Goal: Feedback & Contribution: Leave review/rating

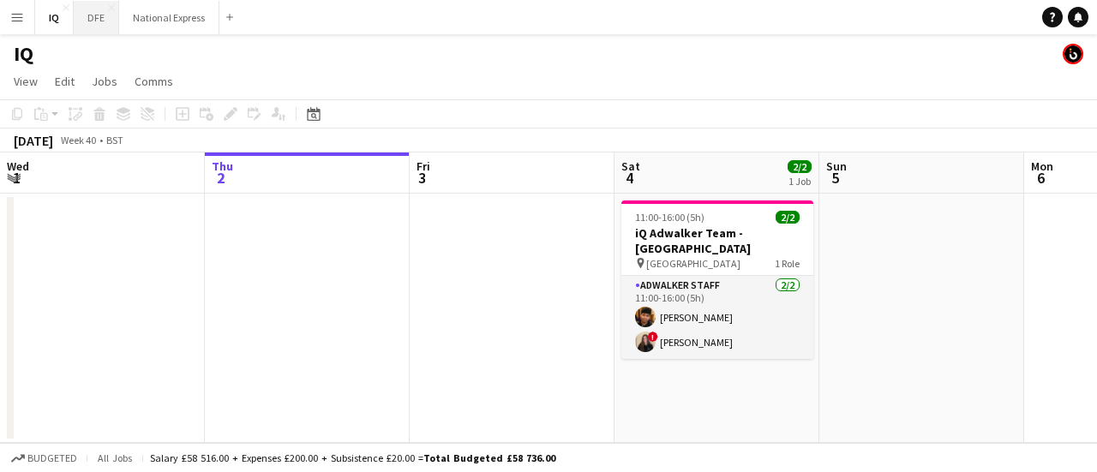
click at [85, 19] on button "DFE Close" at bounding box center [96, 17] width 45 height 33
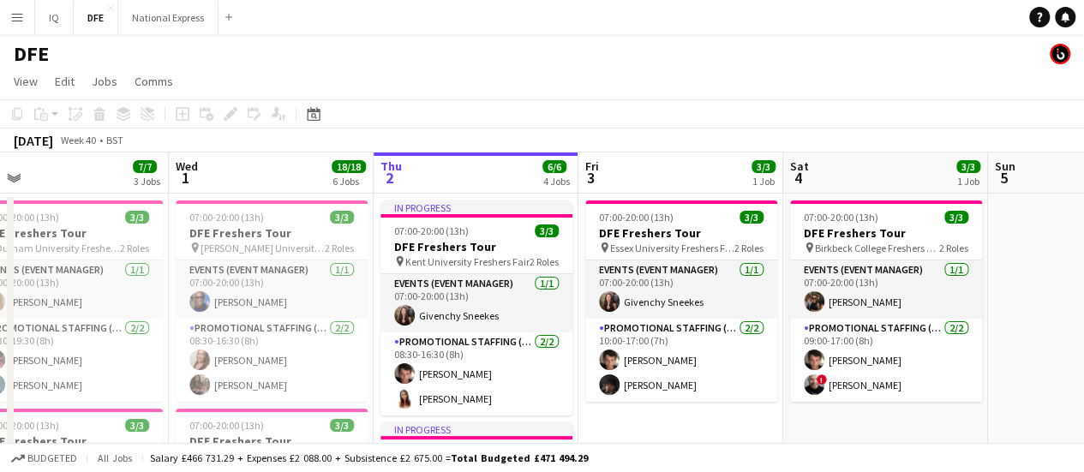
drag, startPoint x: 520, startPoint y: 209, endPoint x: 751, endPoint y: 195, distance: 230.9
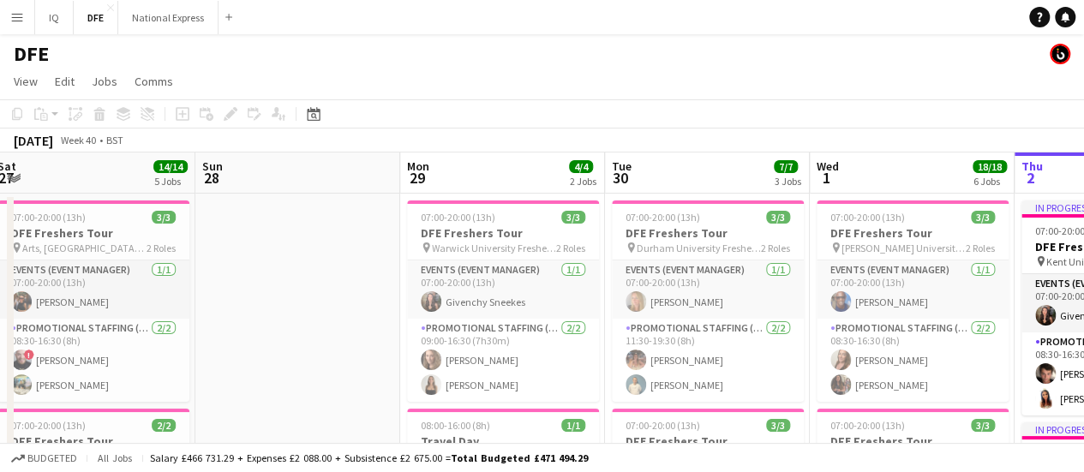
drag, startPoint x: 567, startPoint y: 214, endPoint x: 638, endPoint y: 218, distance: 70.4
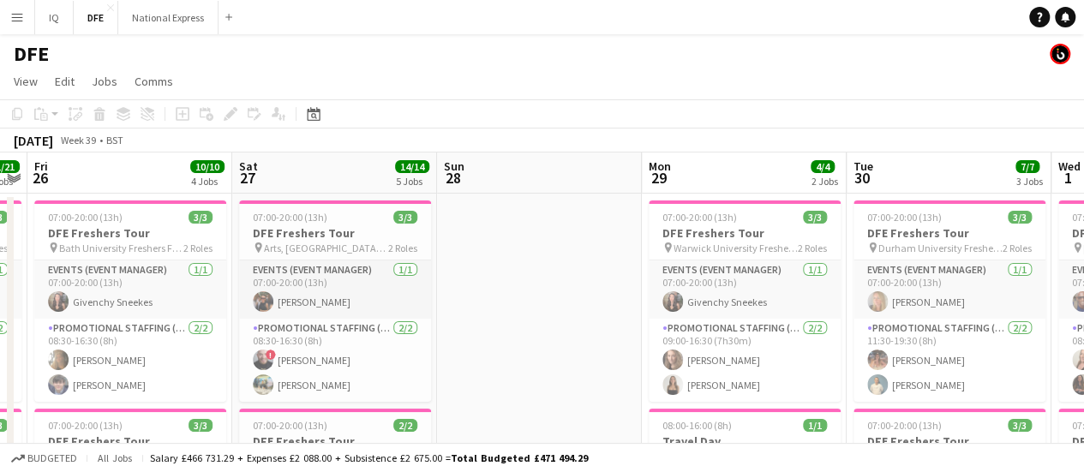
drag, startPoint x: 317, startPoint y: 246, endPoint x: 536, endPoint y: 253, distance: 219.5
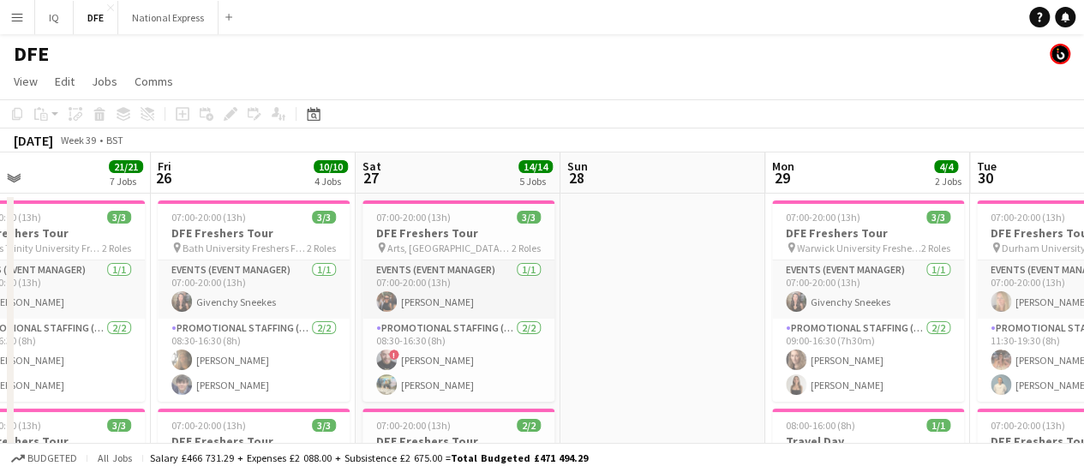
drag, startPoint x: 500, startPoint y: 242, endPoint x: 638, endPoint y: 237, distance: 138.0
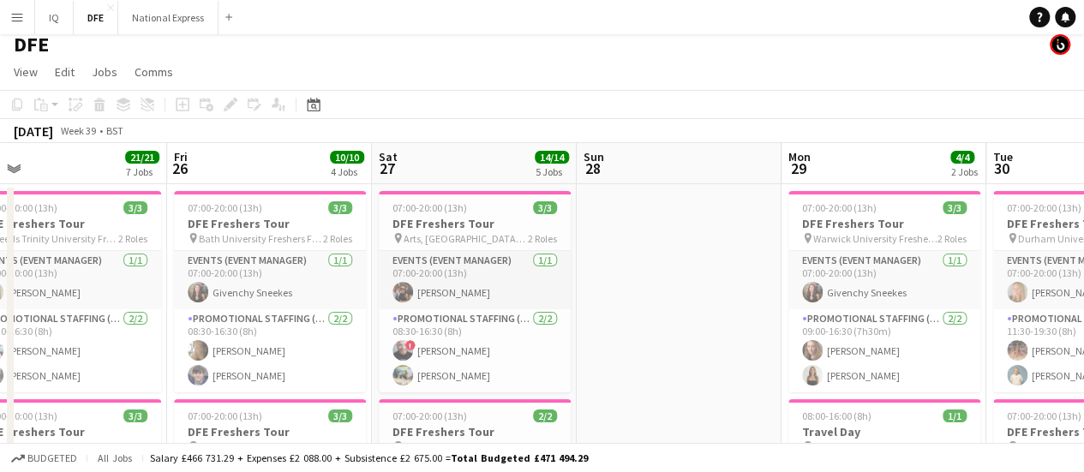
scroll to position [0, 636]
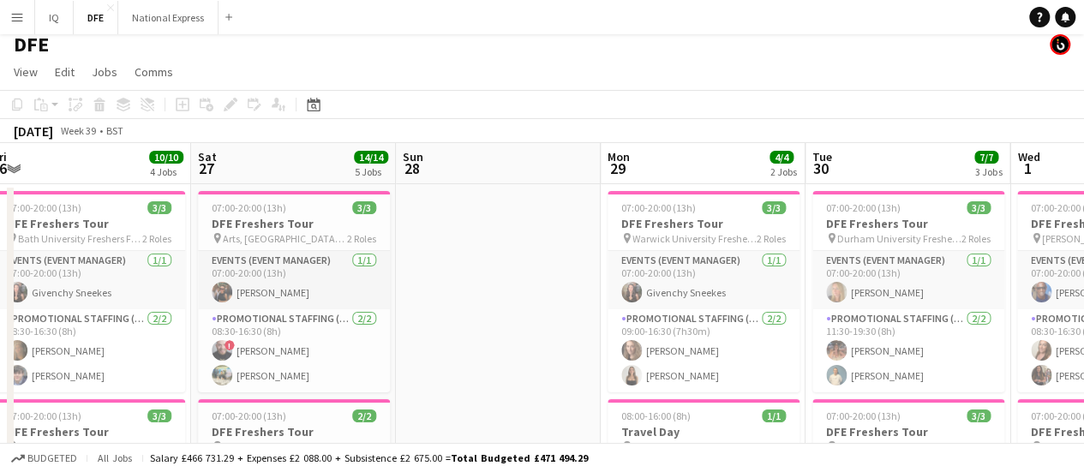
drag, startPoint x: 960, startPoint y: 207, endPoint x: 771, endPoint y: 232, distance: 190.2
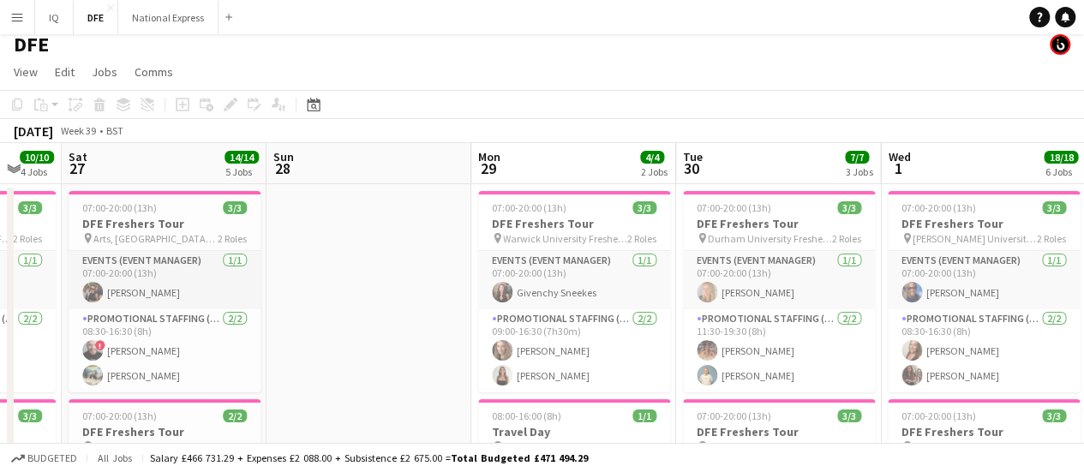
drag, startPoint x: 873, startPoint y: 237, endPoint x: 751, endPoint y: 270, distance: 126.8
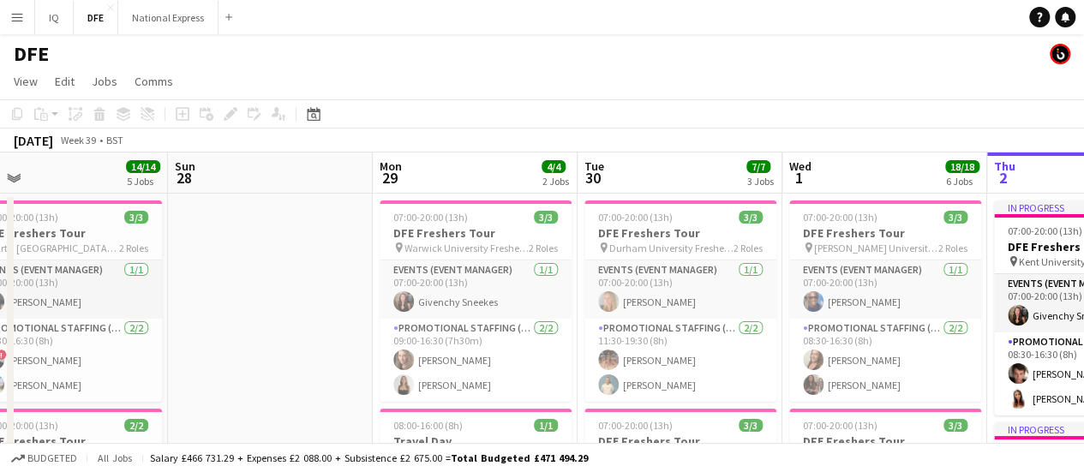
scroll to position [0, 450]
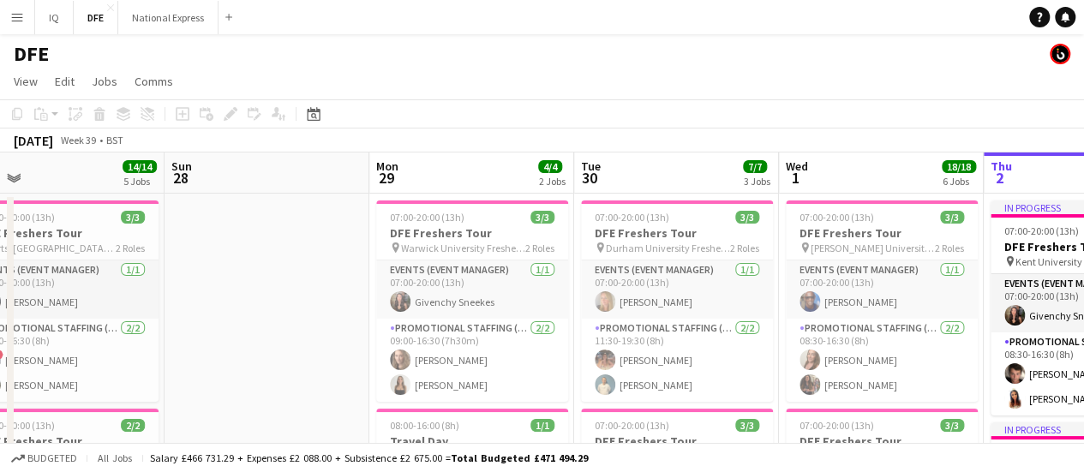
drag, startPoint x: 820, startPoint y: 165, endPoint x: 720, endPoint y: 185, distance: 102.2
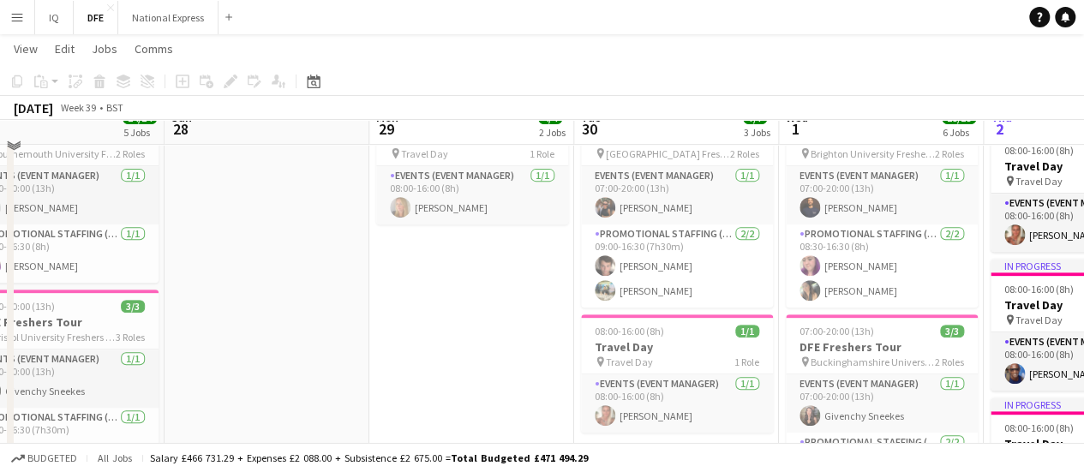
scroll to position [223, 0]
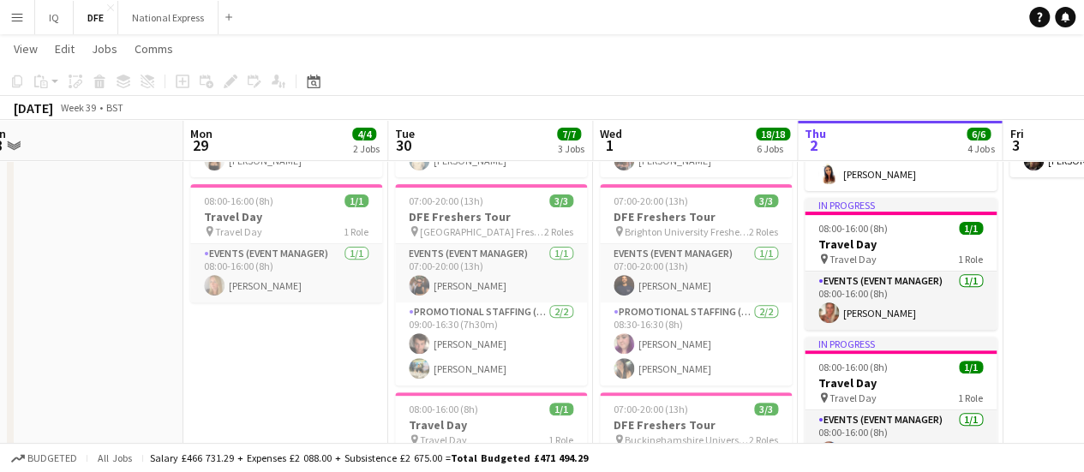
drag, startPoint x: 842, startPoint y: 304, endPoint x: 648, endPoint y: 291, distance: 195.0
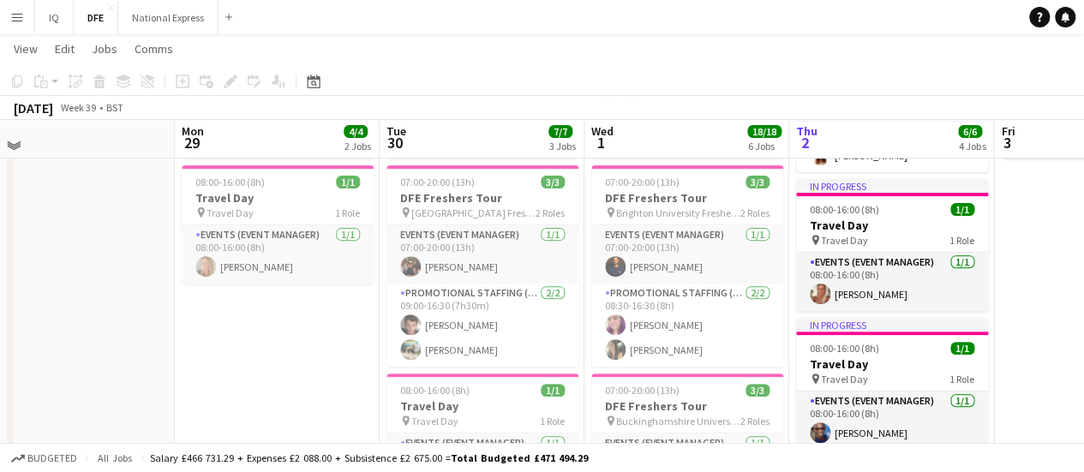
scroll to position [245, 0]
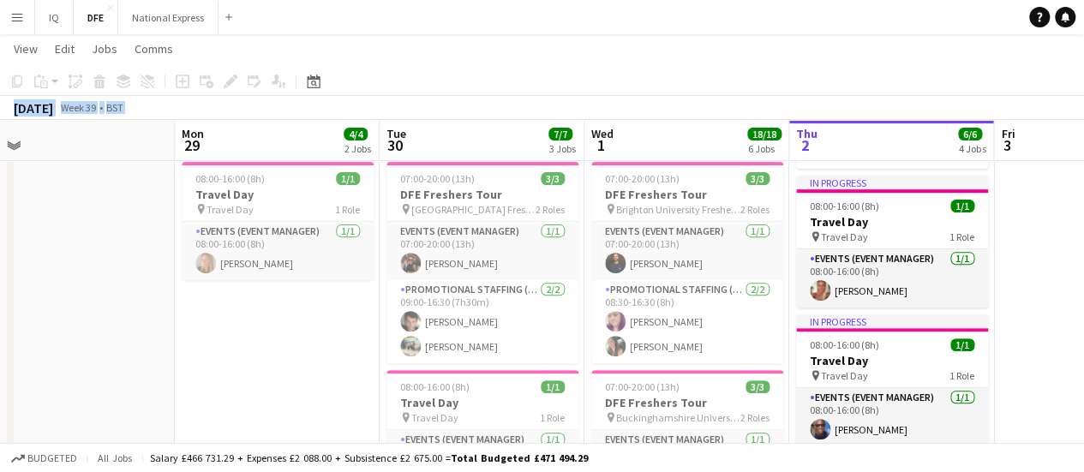
drag, startPoint x: 1081, startPoint y: 88, endPoint x: 1087, endPoint y: 105, distance: 18.2
click at [843, 114] on div "[DATE] Week 39 • BST" at bounding box center [542, 108] width 1084 height 24
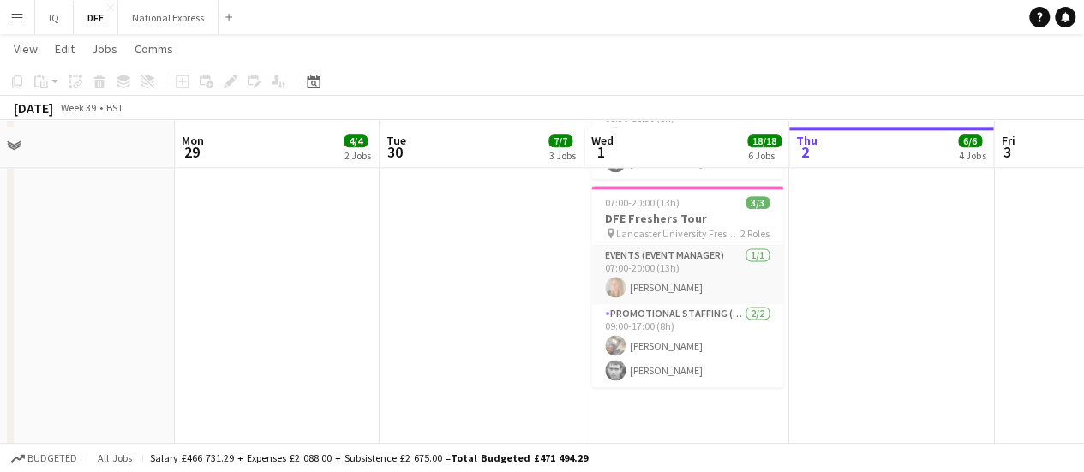
scroll to position [1061, 0]
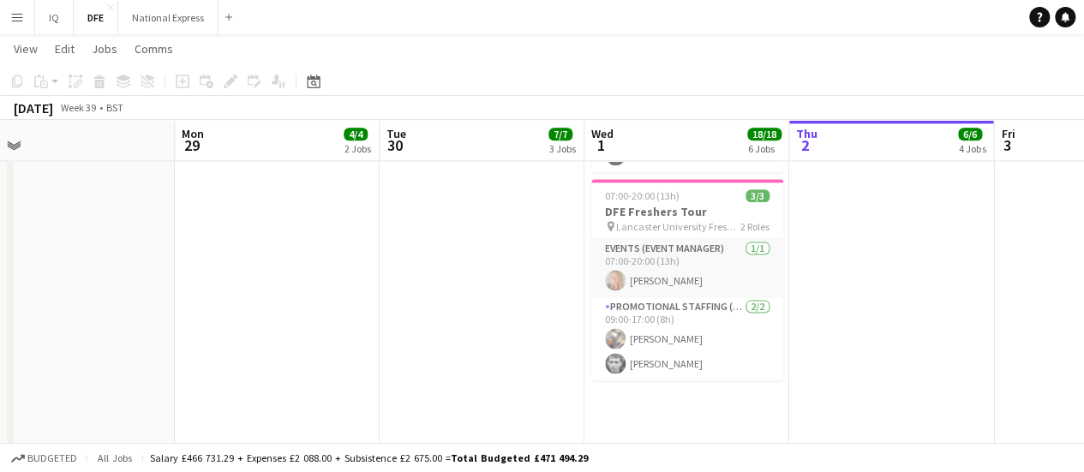
click at [21, 12] on app-icon "Menu" at bounding box center [17, 17] width 14 height 14
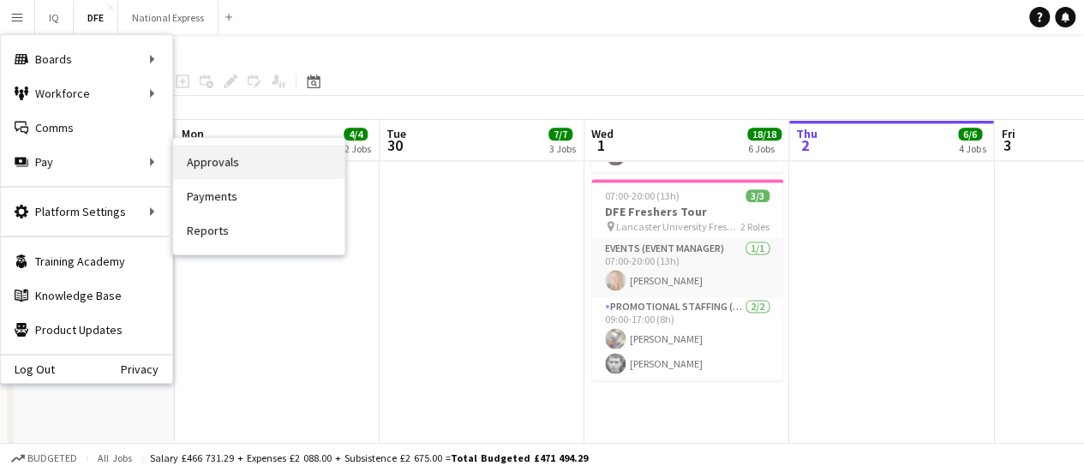
click at [210, 153] on link "Approvals" at bounding box center [258, 162] width 171 height 34
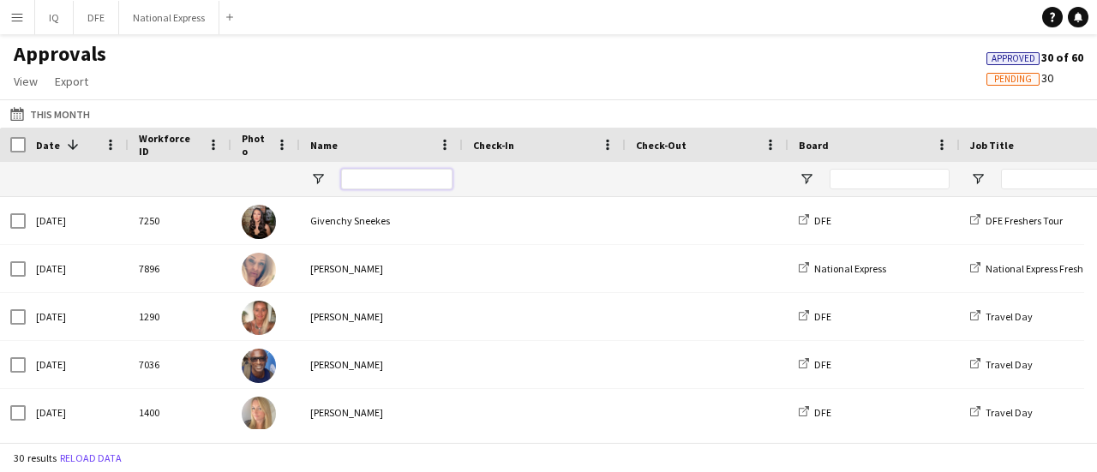
click at [392, 186] on input "Name Filter Input" at bounding box center [396, 179] width 111 height 21
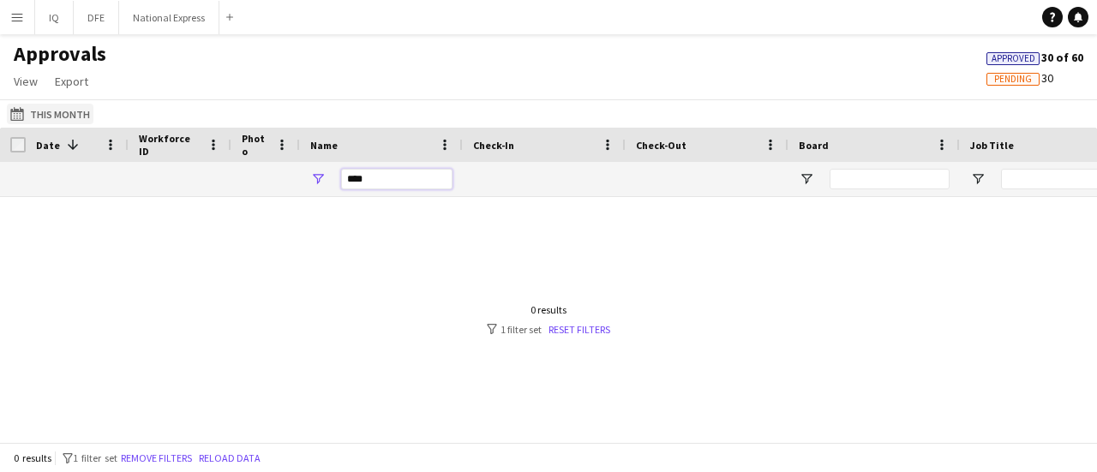
type input "****"
click at [50, 115] on button "This Month This Month" at bounding box center [50, 114] width 87 height 21
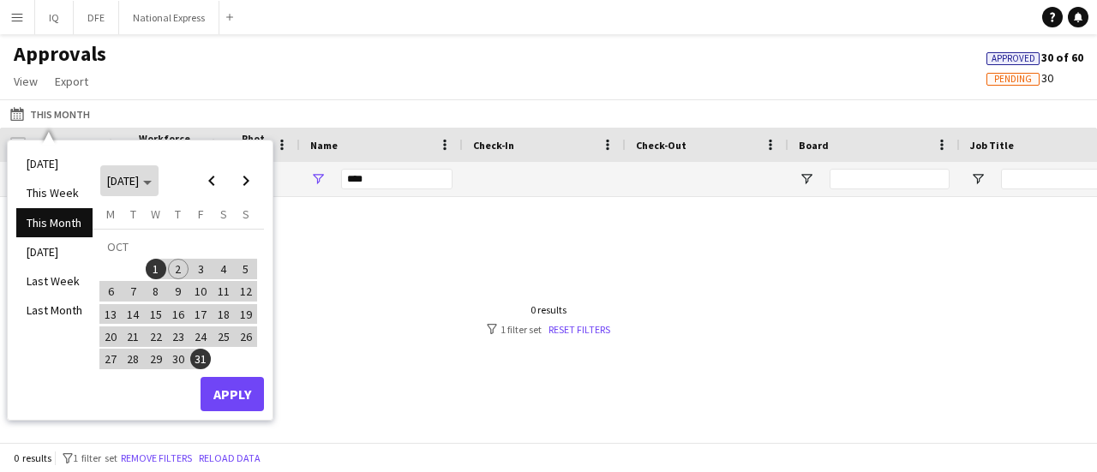
click at [113, 184] on span "[DATE]" at bounding box center [123, 180] width 32 height 15
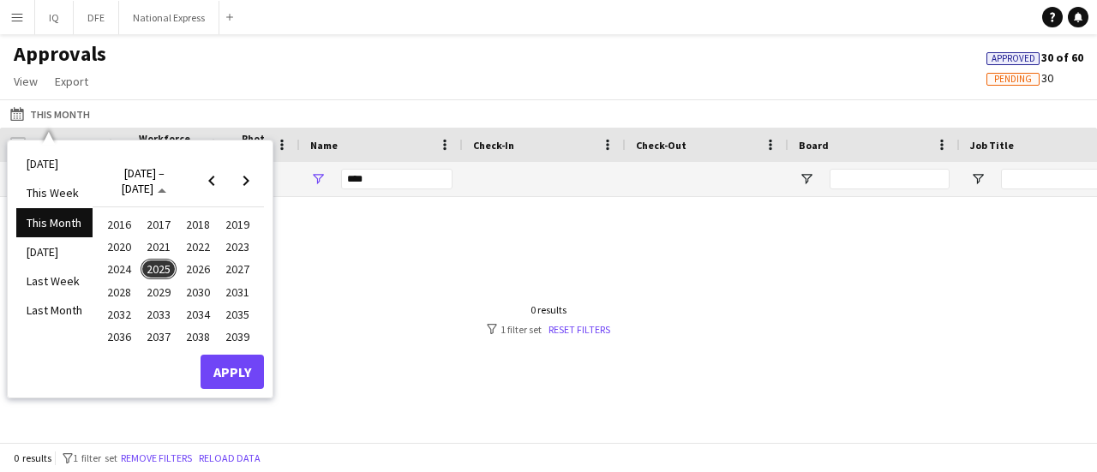
click at [163, 268] on span "2025" at bounding box center [158, 269] width 35 height 21
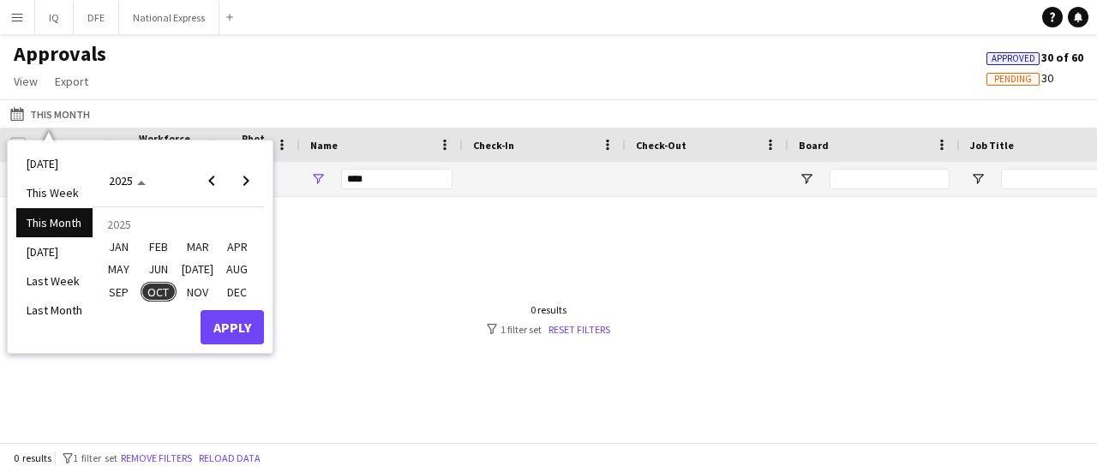
click at [121, 285] on span "SEP" at bounding box center [118, 292] width 35 height 21
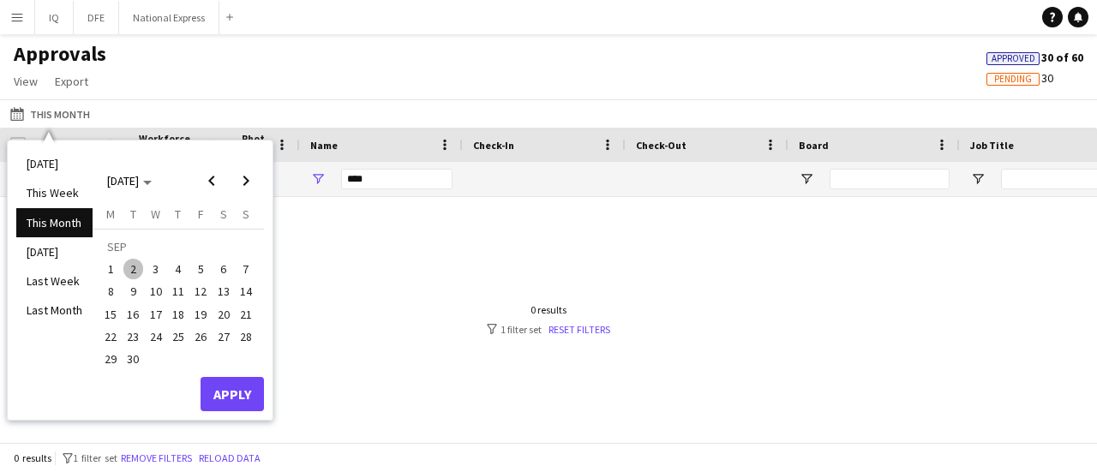
click at [110, 311] on span "15" at bounding box center [110, 314] width 21 height 21
click at [238, 187] on span "Next month" at bounding box center [246, 181] width 34 height 34
click at [197, 268] on span "3" at bounding box center [200, 269] width 21 height 21
click at [233, 398] on button "Apply" at bounding box center [232, 394] width 63 height 34
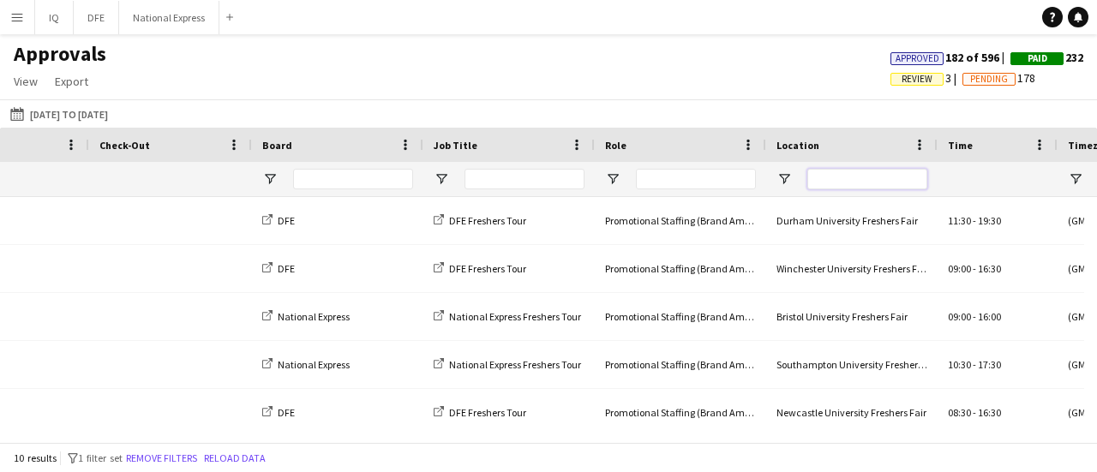
click at [845, 182] on input "Location Filter Input" at bounding box center [867, 179] width 120 height 21
type input "*"
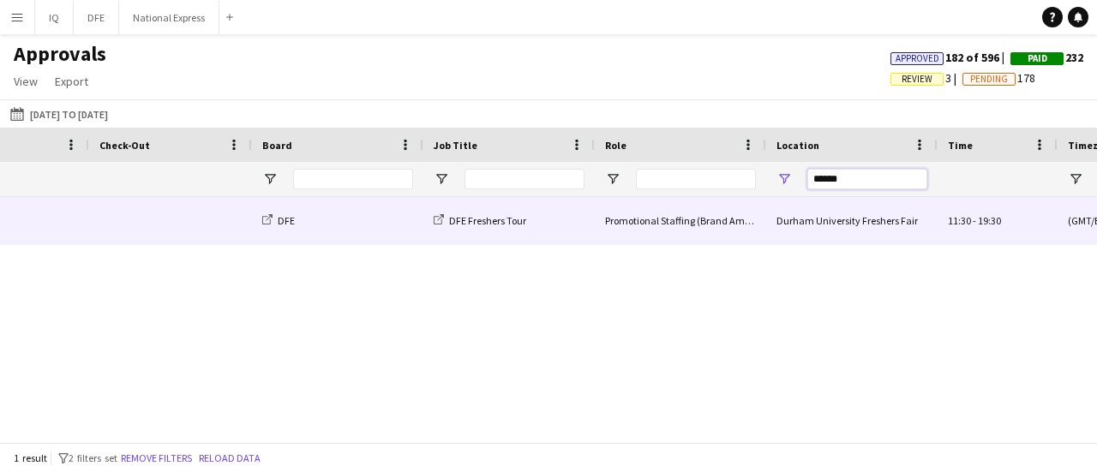
type input "******"
click at [708, 223] on div "Promotional Staffing (Brand Ambassadors)" at bounding box center [680, 220] width 171 height 47
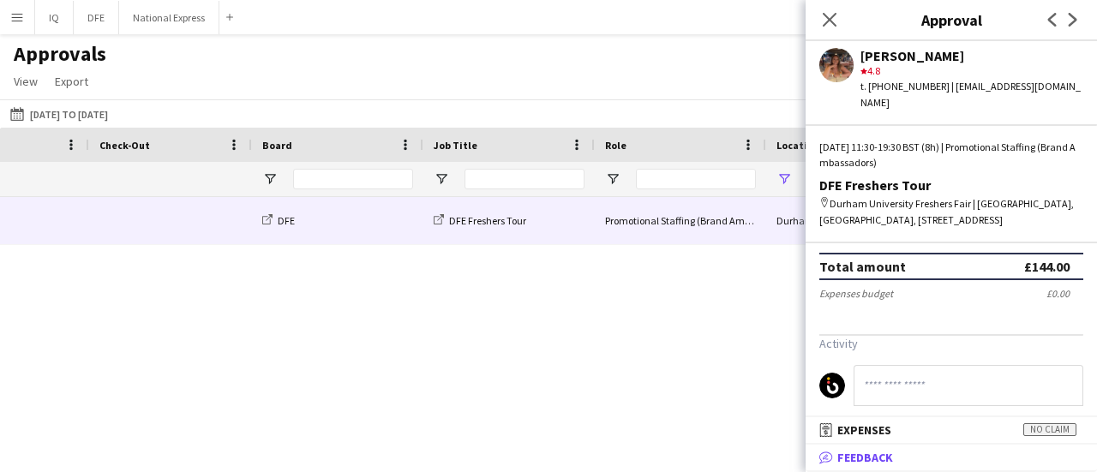
click at [902, 456] on mat-panel-title "bubble-pencil Feedback" at bounding box center [948, 457] width 285 height 15
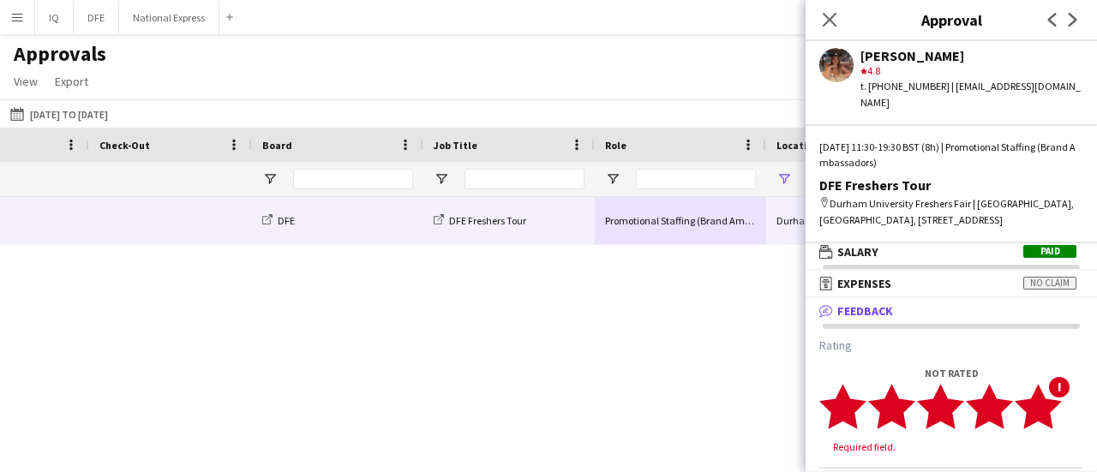
click at [1054, 386] on polygon at bounding box center [1038, 406] width 47 height 45
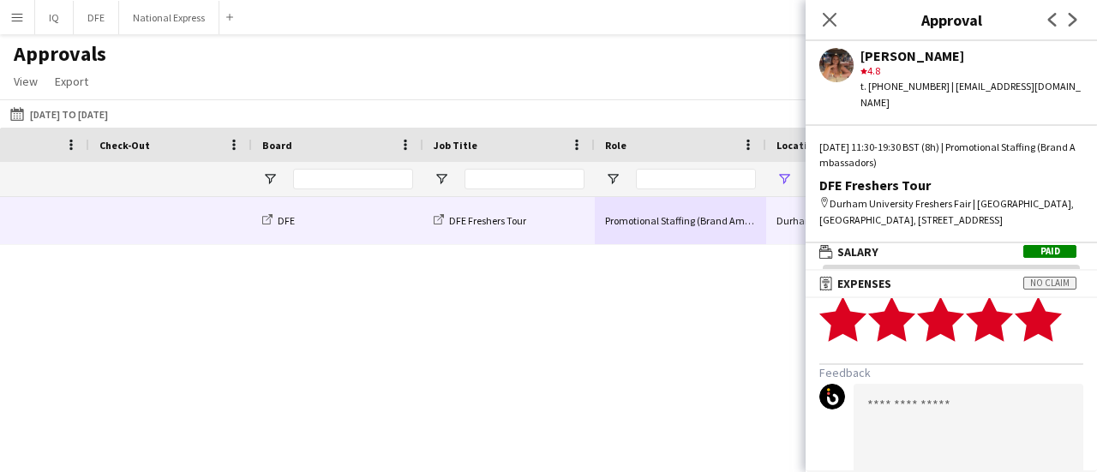
click at [978, 388] on textarea at bounding box center [969, 433] width 230 height 99
paste textarea "**********"
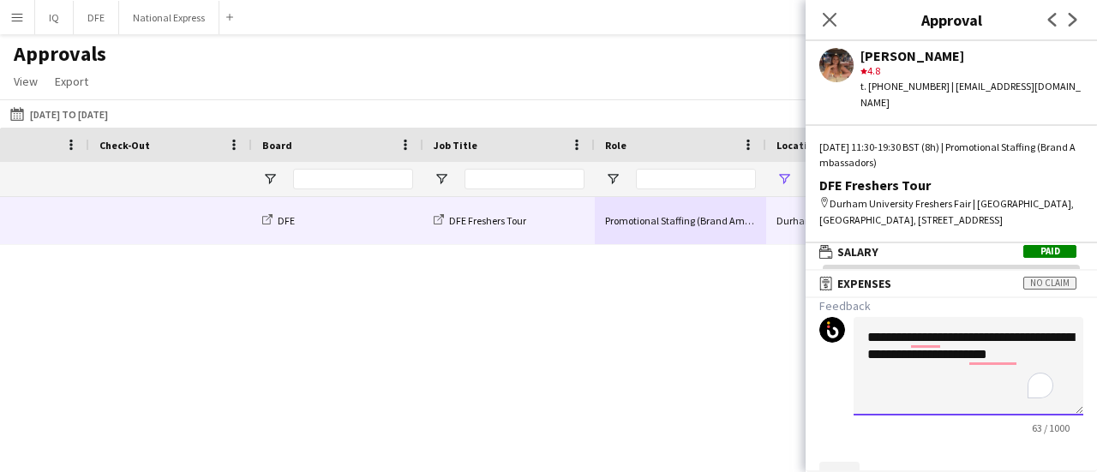
type textarea "**********"
click at [837, 462] on button "Save" at bounding box center [839, 475] width 40 height 27
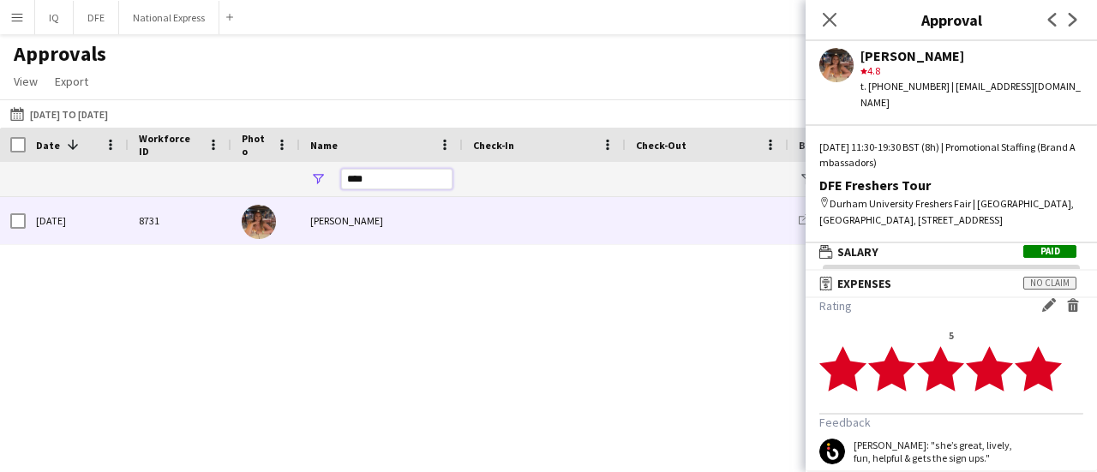
drag, startPoint x: 376, startPoint y: 179, endPoint x: 297, endPoint y: 180, distance: 79.7
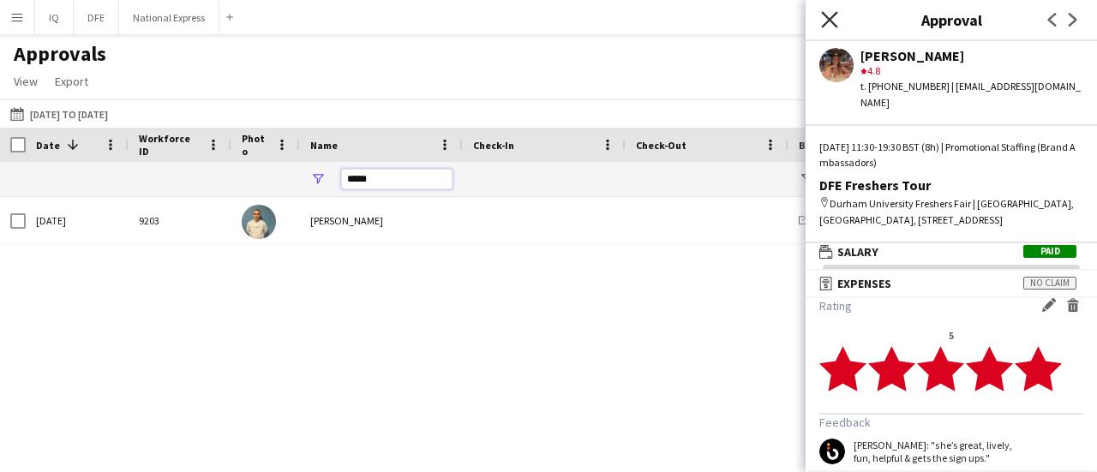
type input "*****"
click at [827, 22] on icon at bounding box center [829, 19] width 16 height 16
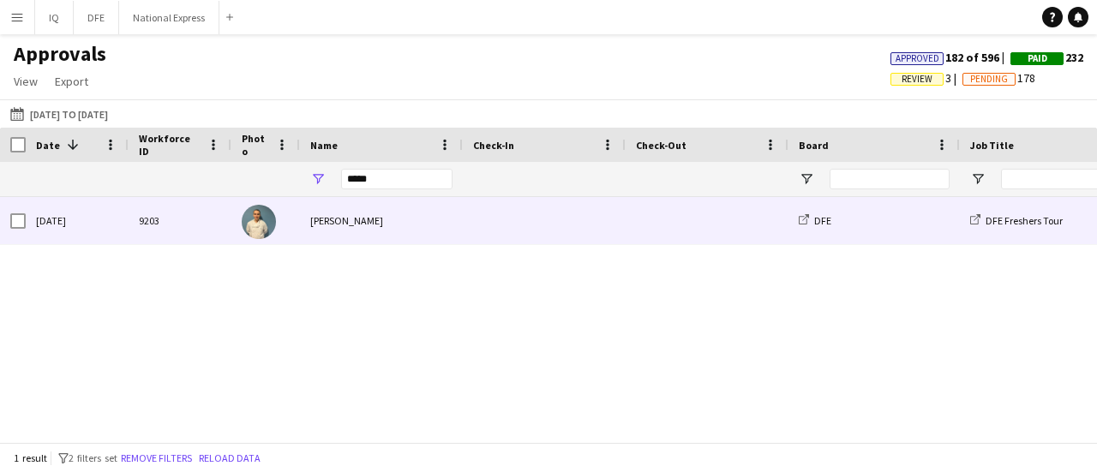
click at [713, 219] on span at bounding box center [707, 220] width 142 height 47
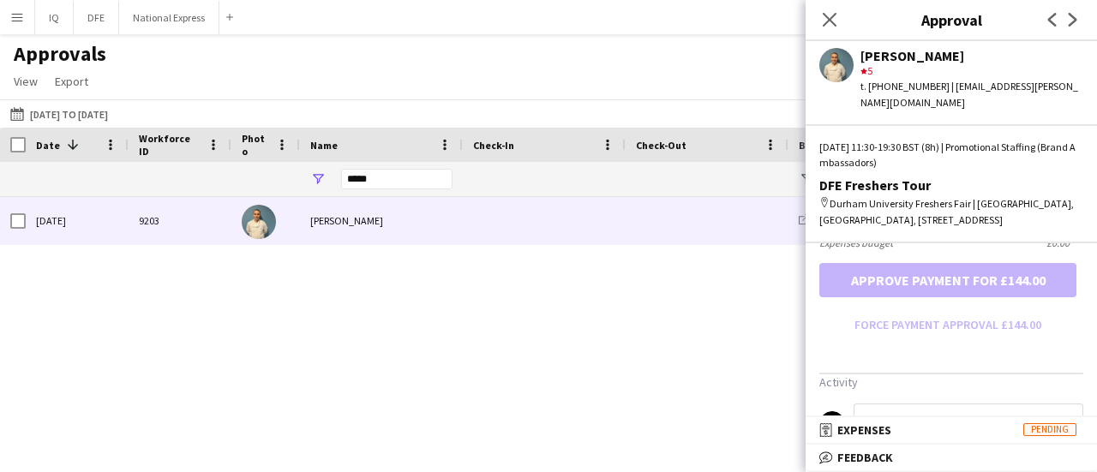
scroll to position [602, 0]
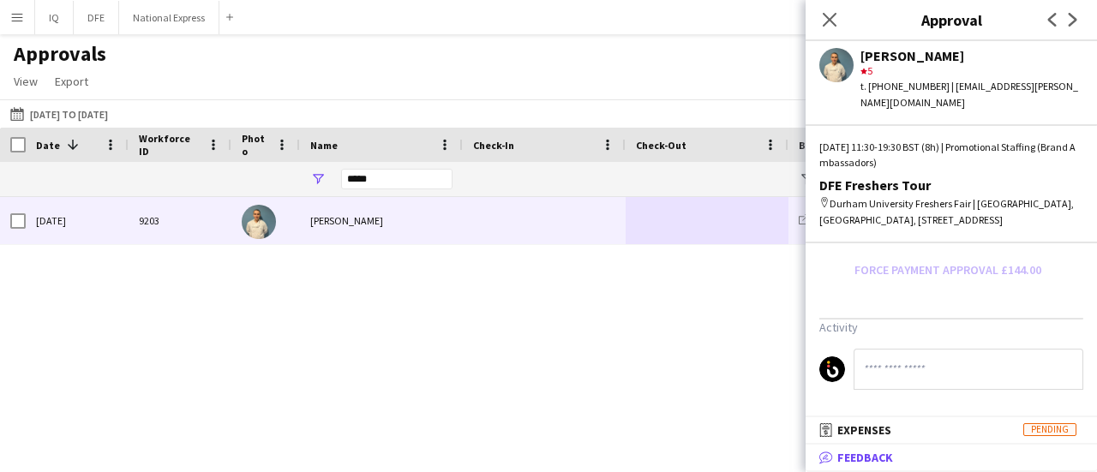
click at [903, 455] on mat-panel-title "bubble-pencil Feedback" at bounding box center [948, 457] width 285 height 15
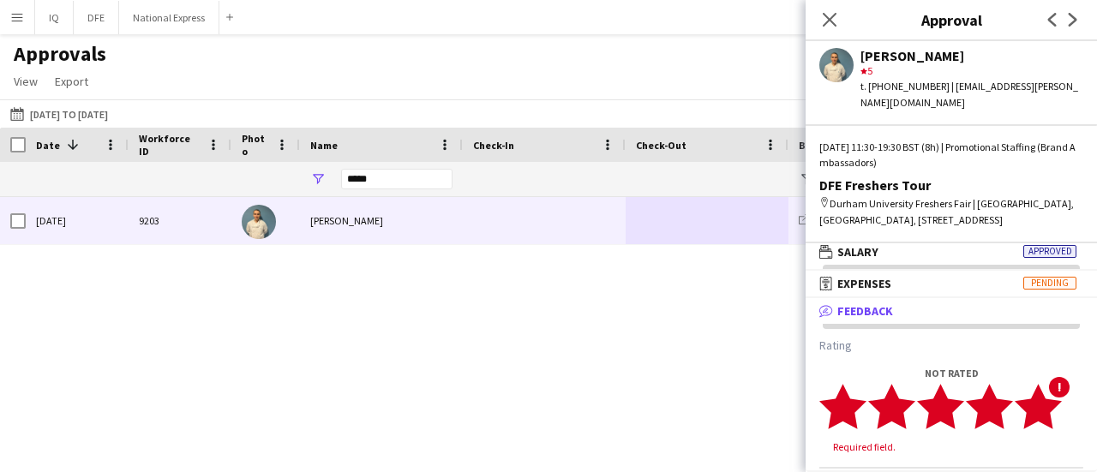
click at [1055, 398] on icon "star" at bounding box center [1038, 406] width 47 height 47
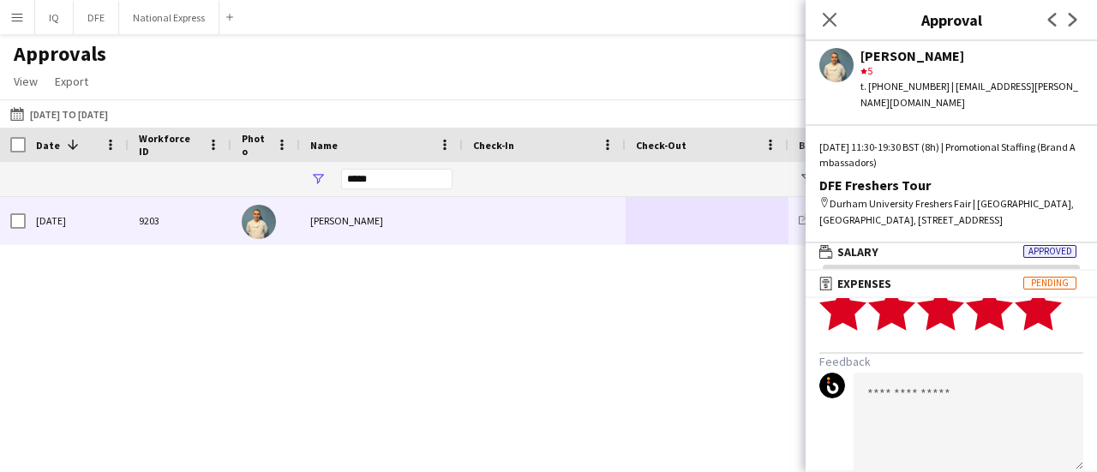
scroll to position [103, 0]
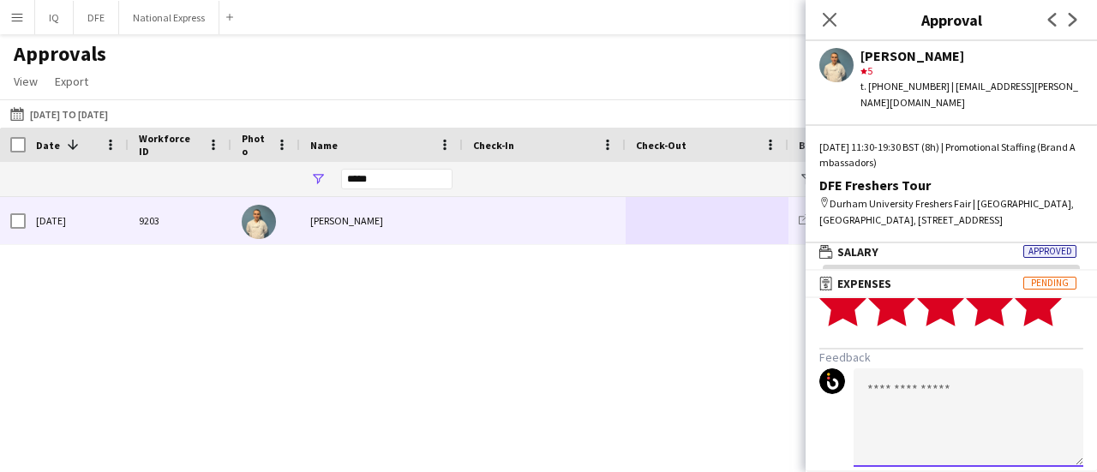
click at [964, 410] on textarea at bounding box center [969, 417] width 230 height 99
paste textarea "**********"
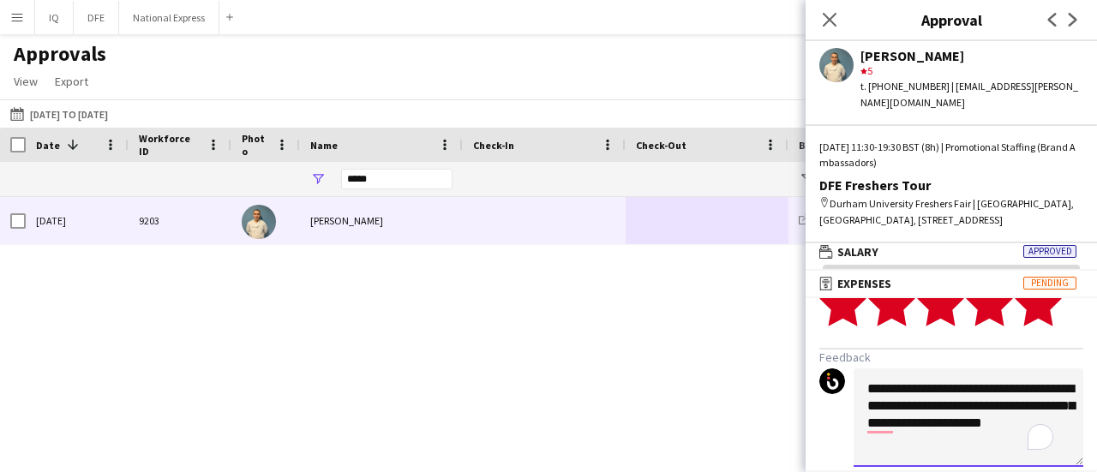
click at [1027, 388] on textarea "**********" at bounding box center [969, 417] width 230 height 99
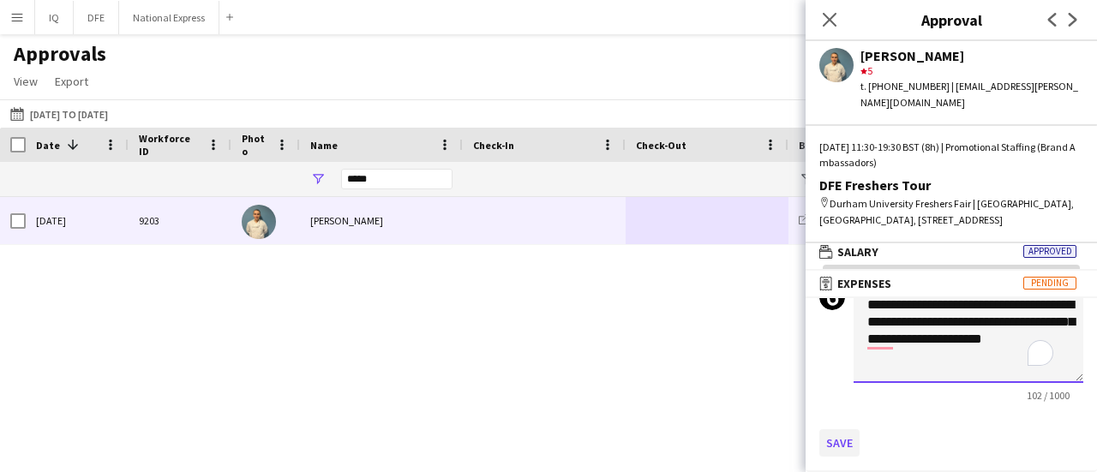
type textarea "**********"
click at [851, 440] on button "Save" at bounding box center [839, 442] width 40 height 27
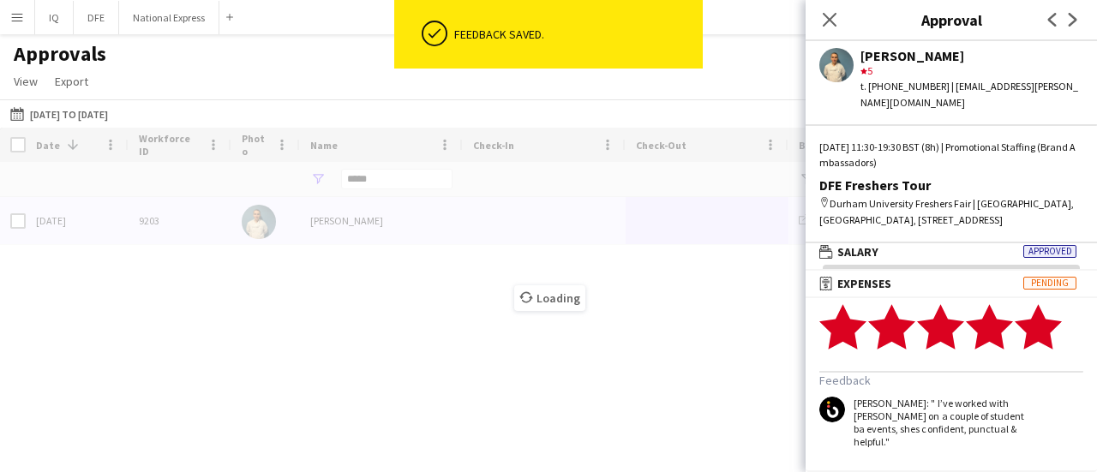
scroll to position [69, 0]
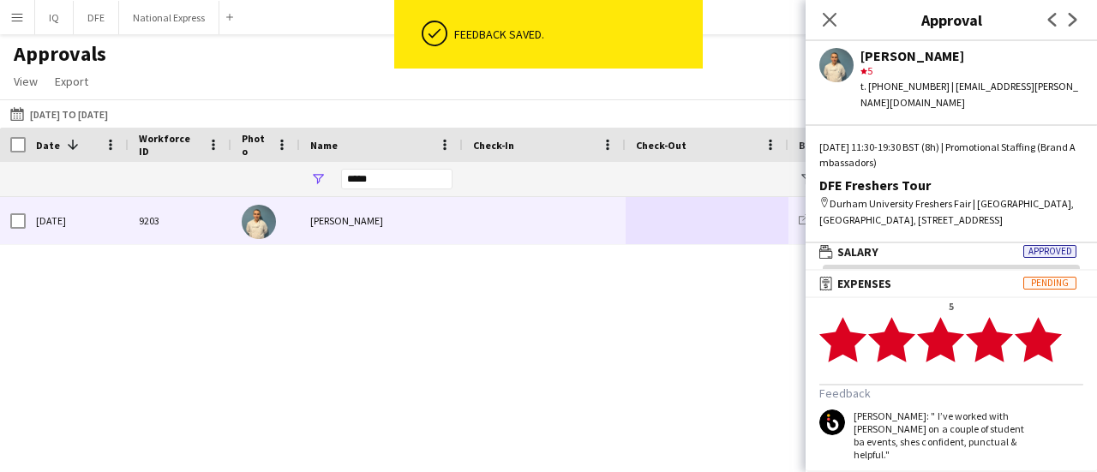
click at [818, 22] on div "Close pop-in" at bounding box center [830, 19] width 48 height 39
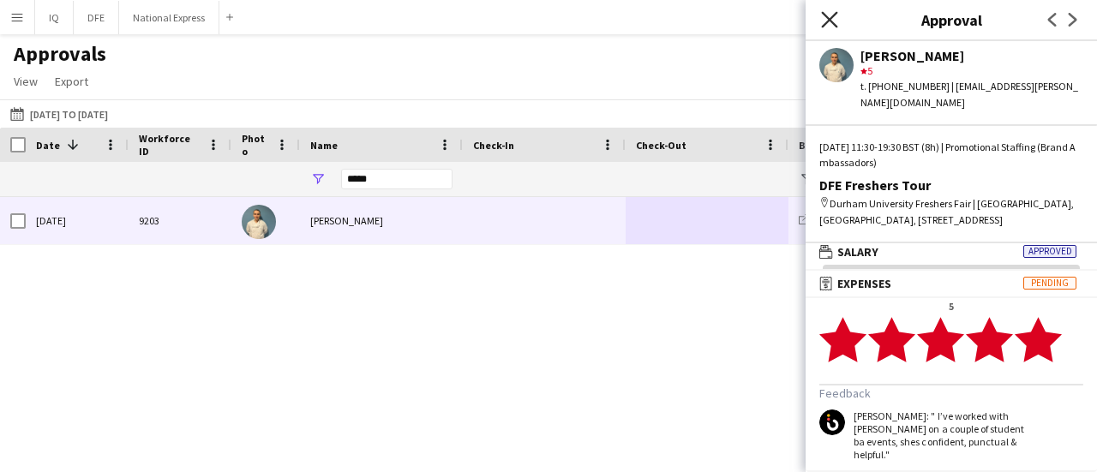
click at [832, 21] on icon at bounding box center [829, 19] width 16 height 16
